Goal: Task Accomplishment & Management: Complete application form

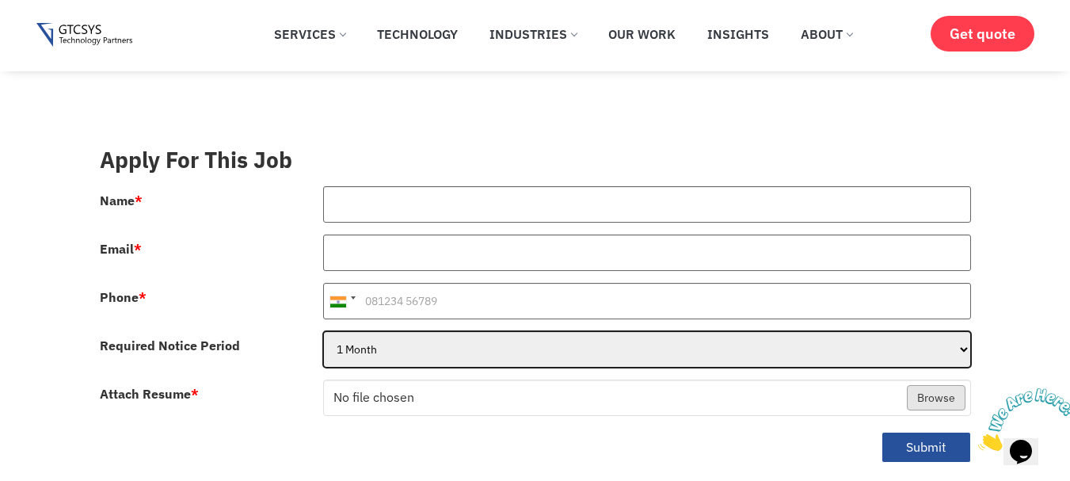
click at [467, 331] on select "1 Month 2 Months 3Months" at bounding box center [647, 349] width 648 height 36
click at [323, 331] on select "1 Month 2 Months 3Months" at bounding box center [647, 349] width 648 height 36
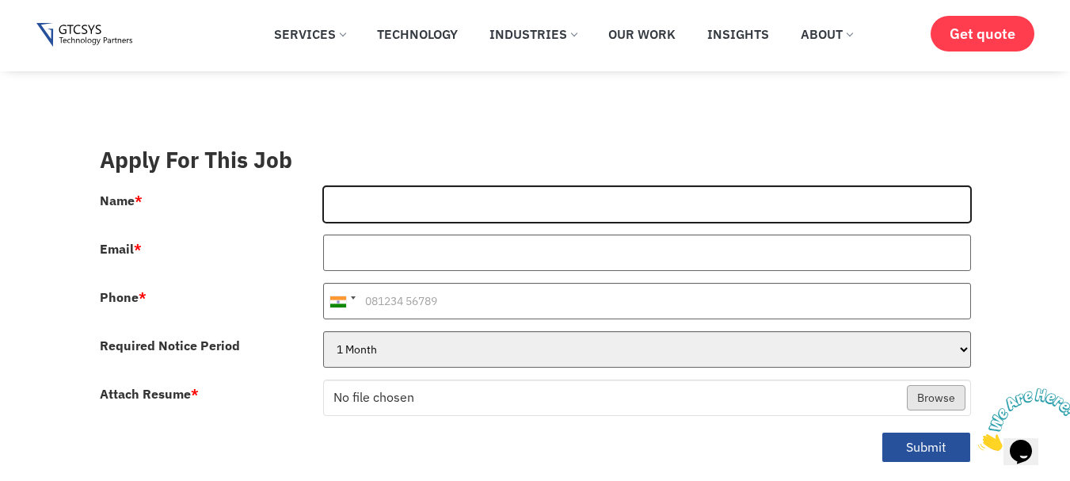
click at [456, 195] on input "Name *" at bounding box center [647, 204] width 648 height 36
type input "[PERSON_NAME]"
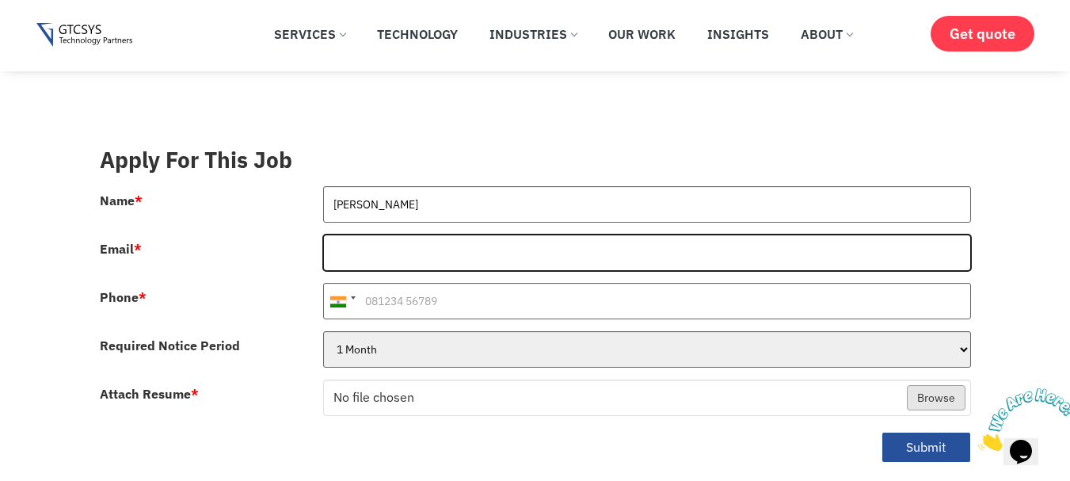
type input "[EMAIL_ADDRESS][DOMAIN_NAME]"
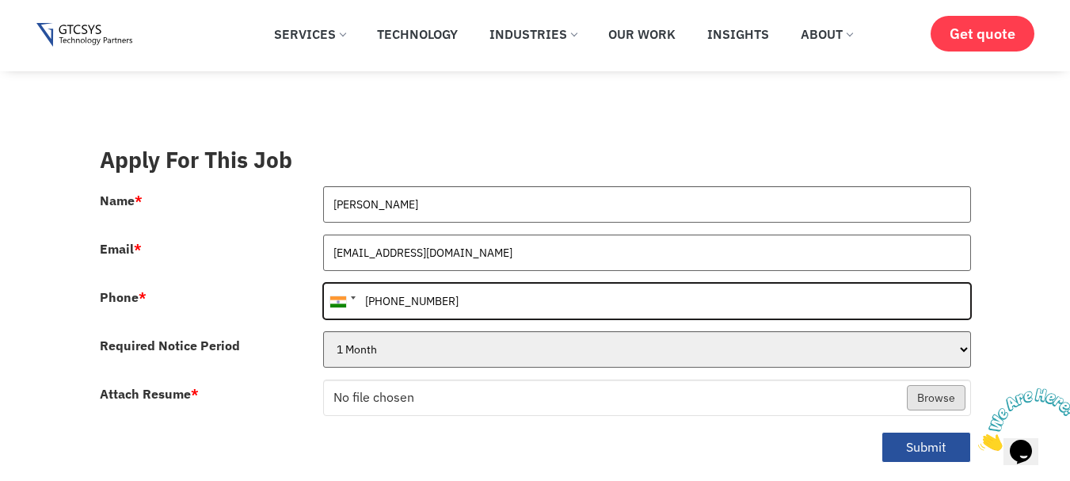
click at [382, 283] on input "[PHONE_NUMBER]" at bounding box center [647, 301] width 648 height 36
type input "9109870664"
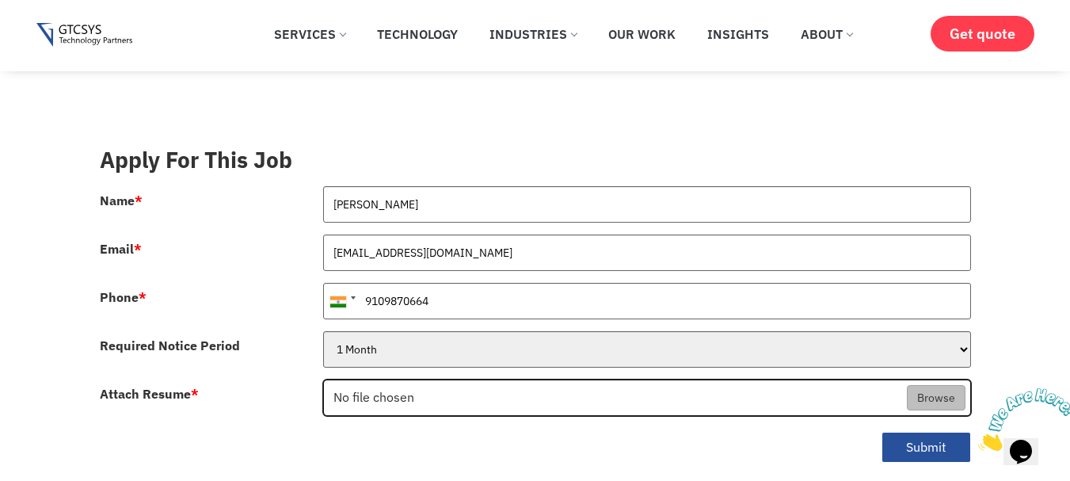
click at [405, 380] on input "Attach Resume *" at bounding box center [647, 398] width 646 height 36
type input "C:\fakepath\AdityaResume (1).pdf"
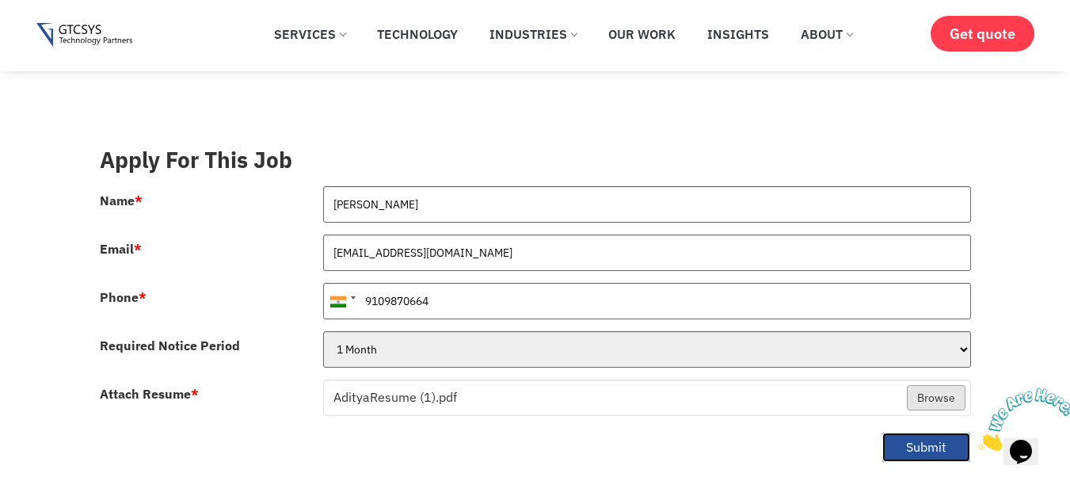
click at [922, 432] on button "Submit" at bounding box center [927, 447] width 90 height 31
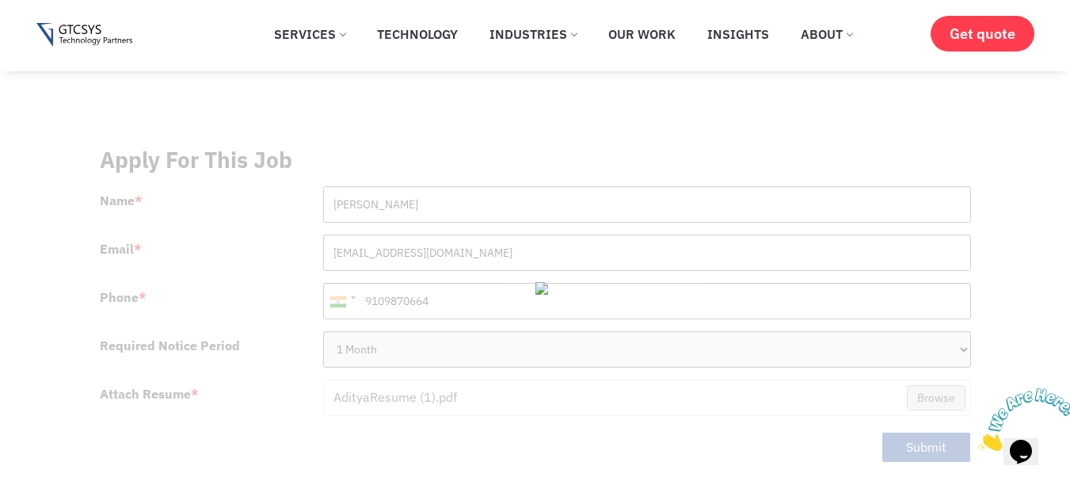
click at [540, 282] on img at bounding box center [567, 288] width 63 height 13
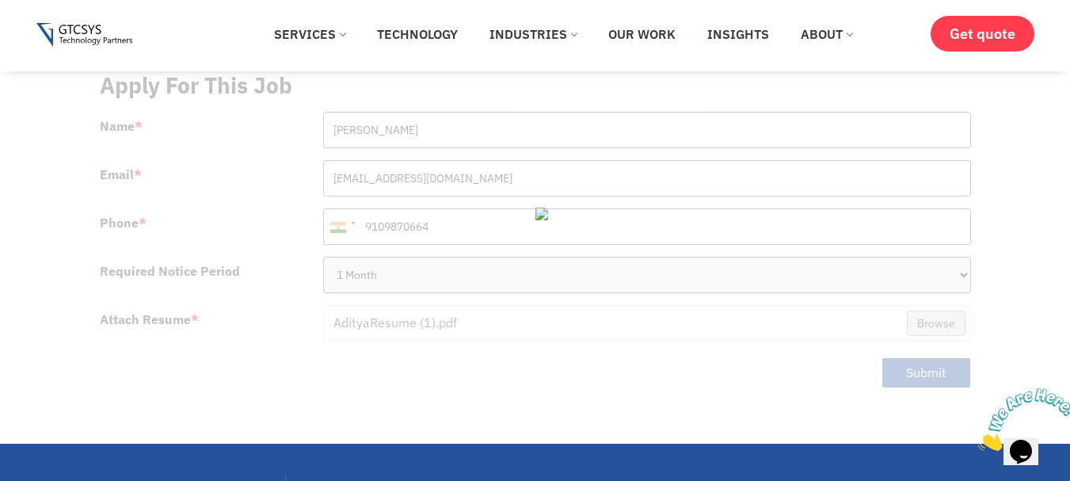
scroll to position [452, 0]
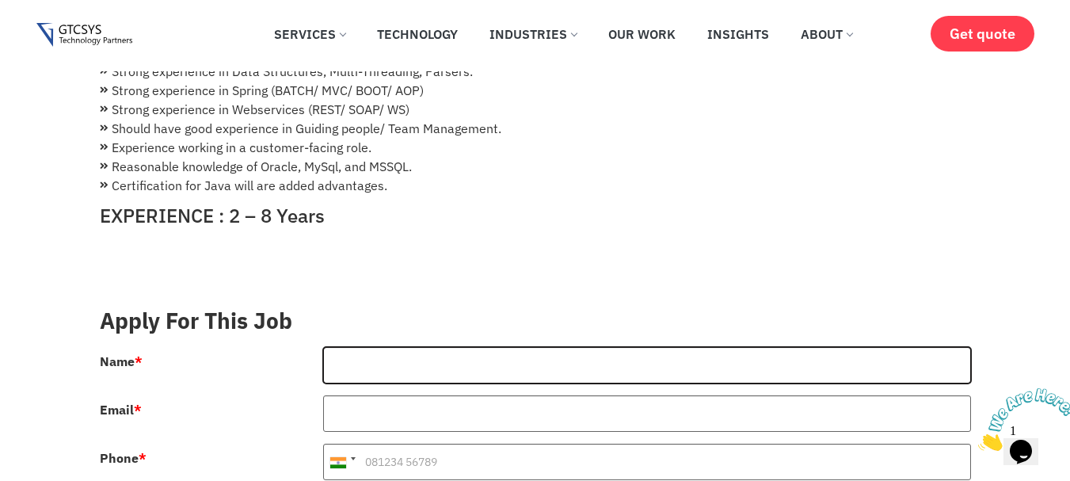
type input "[PERSON_NAME]"
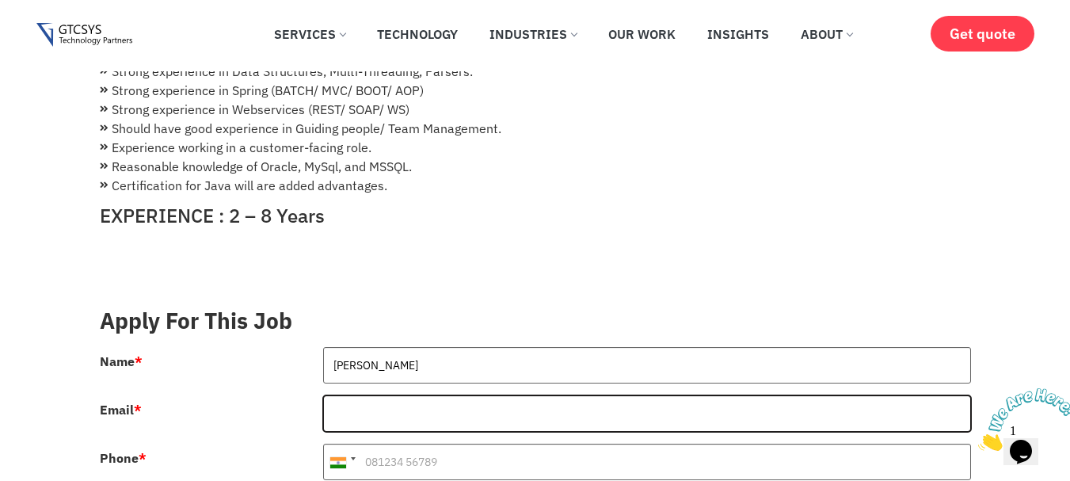
type input "[EMAIL_ADDRESS][DOMAIN_NAME]"
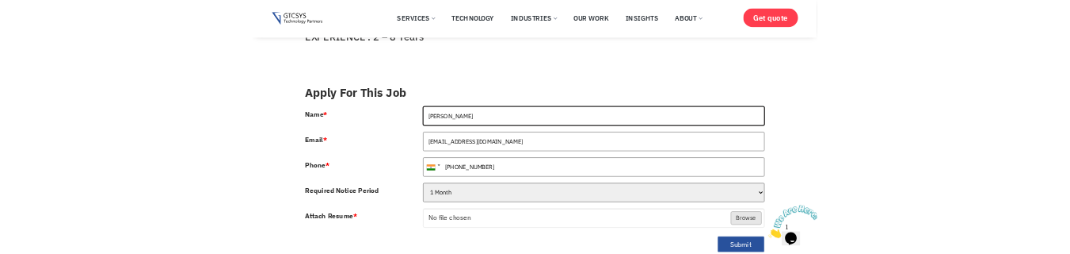
scroll to position [561, 0]
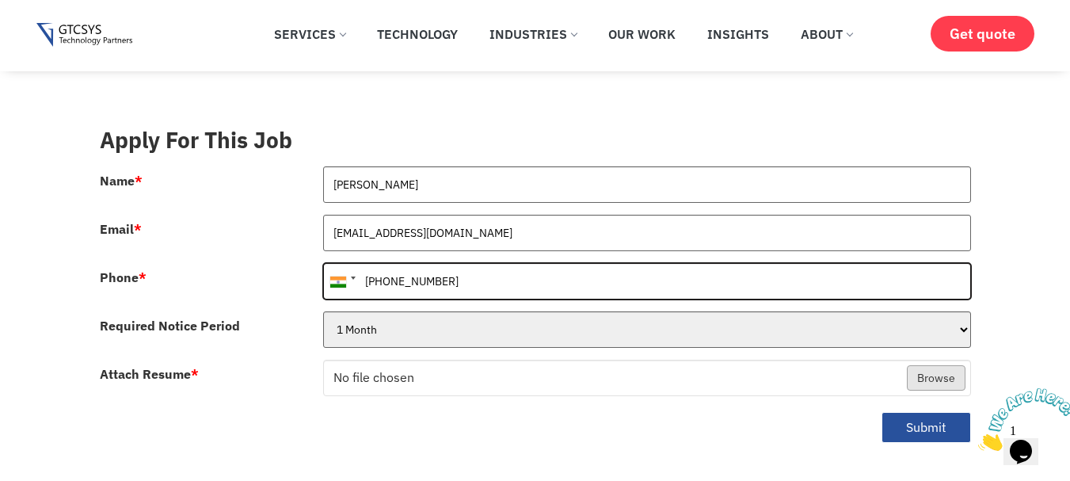
click at [380, 266] on input "[PHONE_NUMBER]" at bounding box center [647, 281] width 648 height 36
type input "9109870664"
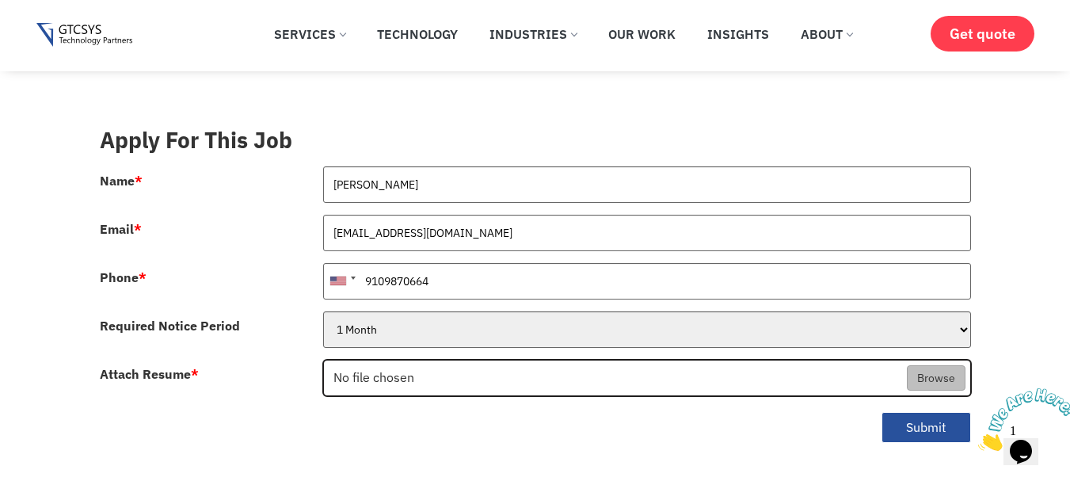
click at [387, 360] on input "Attach Resume *" at bounding box center [647, 378] width 646 height 36
type input "C:\fakepath\AdityaResume (1).pdf"
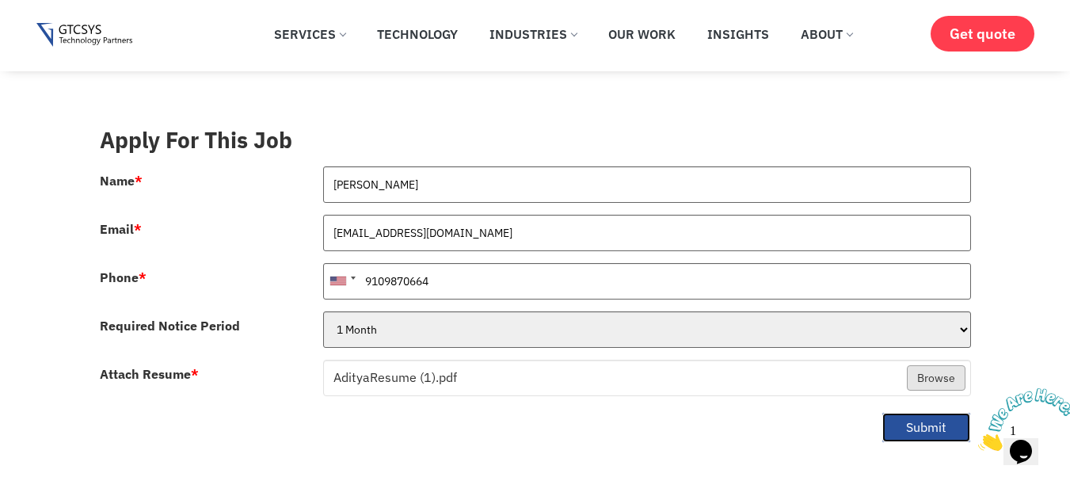
click at [941, 412] on button "Submit" at bounding box center [927, 427] width 90 height 31
